Goal: Communication & Community: Ask a question

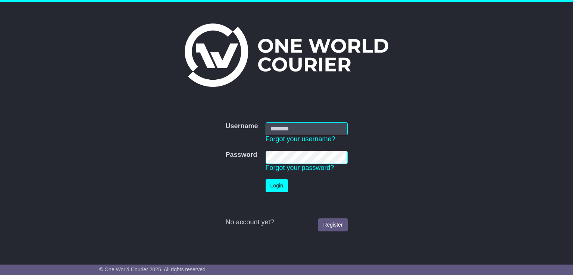
type input "**********"
click at [277, 188] on button "Login" at bounding box center [276, 185] width 22 height 13
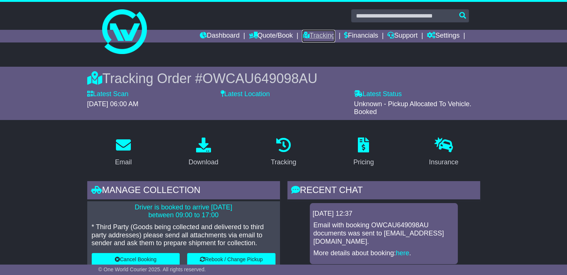
click at [327, 36] on link "Tracking" at bounding box center [318, 36] width 33 height 13
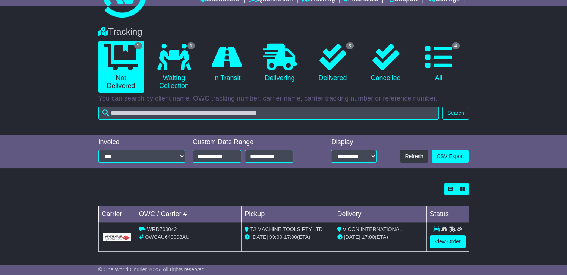
scroll to position [39, 0]
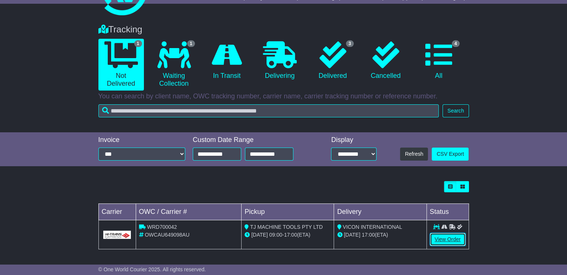
click at [440, 237] on link "View Order" at bounding box center [448, 239] width 36 height 13
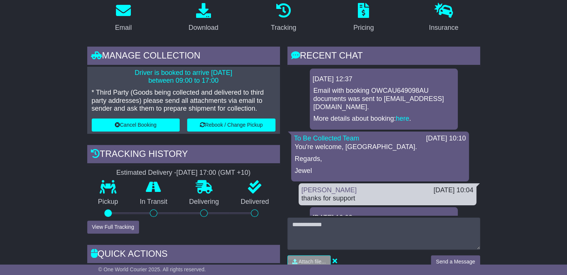
scroll to position [122, 0]
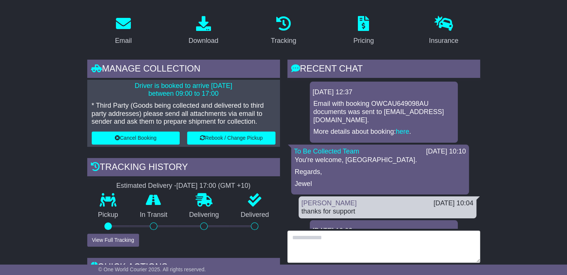
click at [380, 241] on textarea at bounding box center [383, 247] width 193 height 32
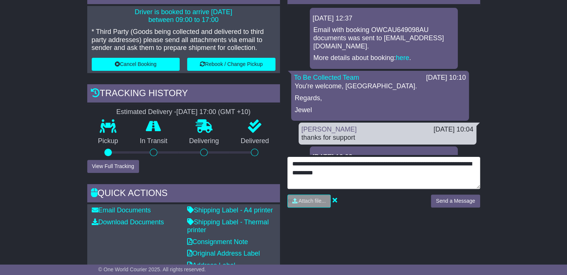
scroll to position [236, 0]
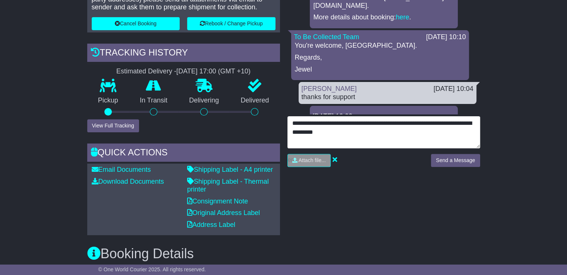
click at [469, 123] on textarea "**********" at bounding box center [383, 132] width 193 height 32
type textarea "**********"
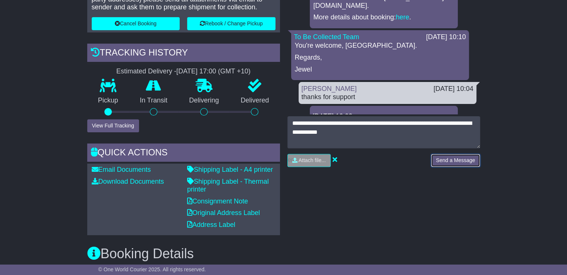
click at [446, 158] on button "Send a Message" at bounding box center [455, 160] width 49 height 13
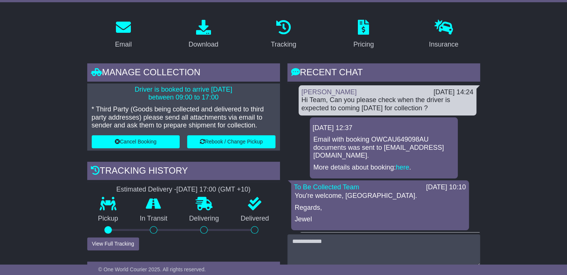
scroll to position [0, 0]
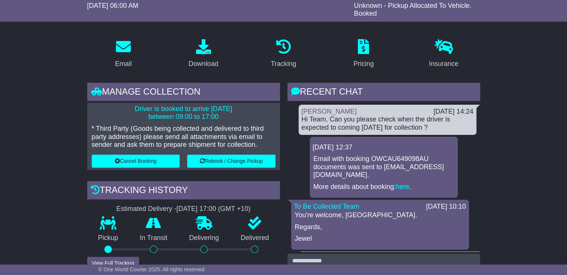
scroll to position [92, 0]
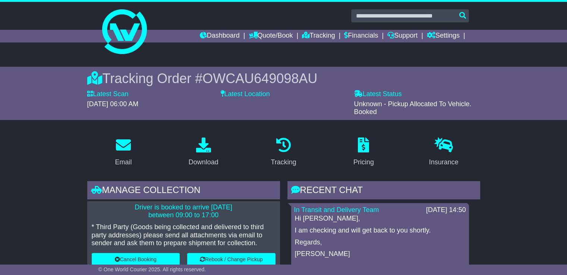
scroll to position [2, 0]
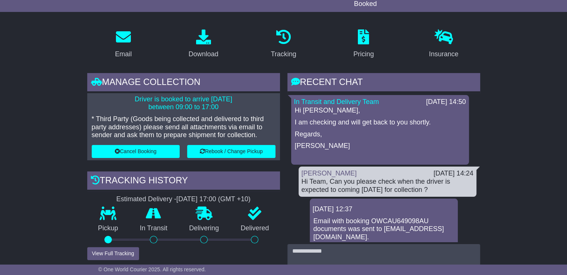
scroll to position [114, 0]
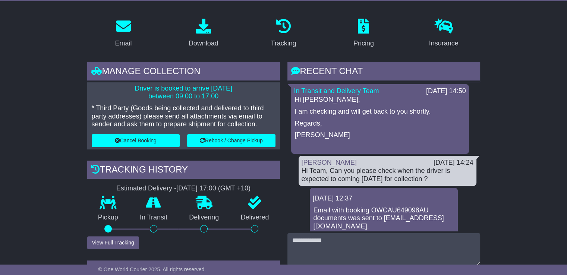
scroll to position [144, 0]
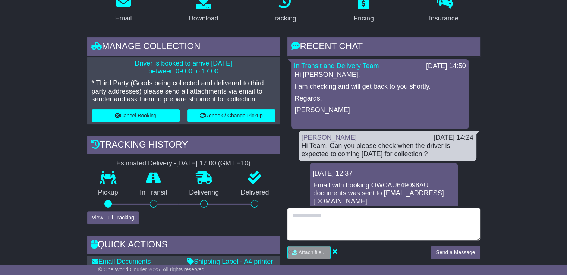
click at [365, 214] on textarea at bounding box center [383, 224] width 193 height 32
